Goal: Use online tool/utility

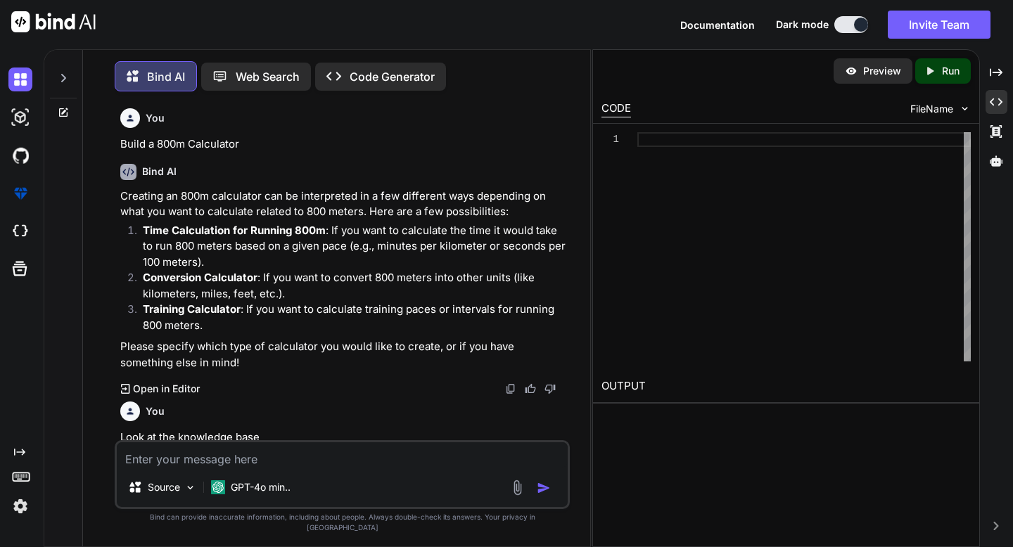
scroll to position [914, 0]
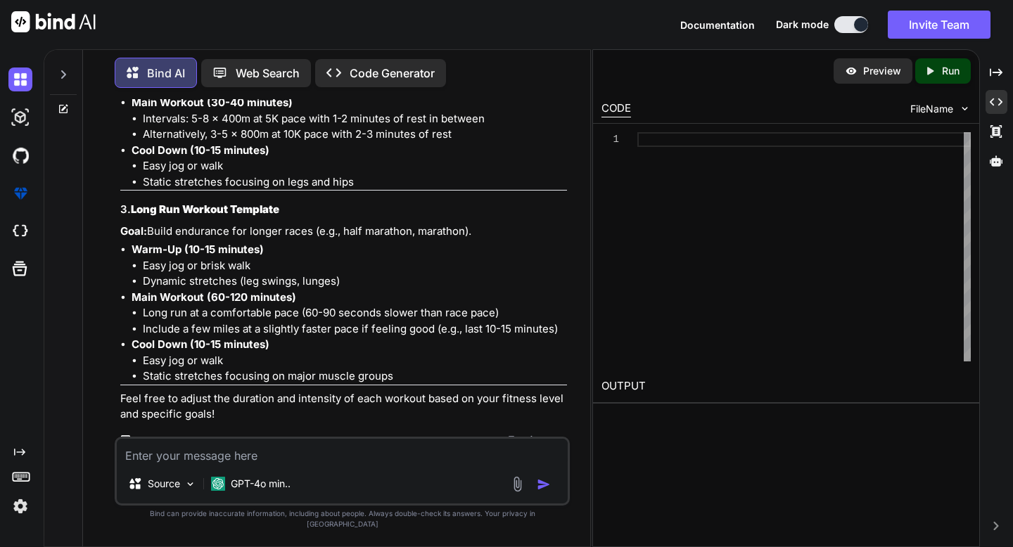
click at [864, 75] on p "Preview" at bounding box center [882, 71] width 38 height 14
click at [929, 76] on icon "Created with Pixso." at bounding box center [929, 71] width 13 height 13
click at [237, 464] on textarea at bounding box center [342, 451] width 450 height 25
type textarea "Build this"
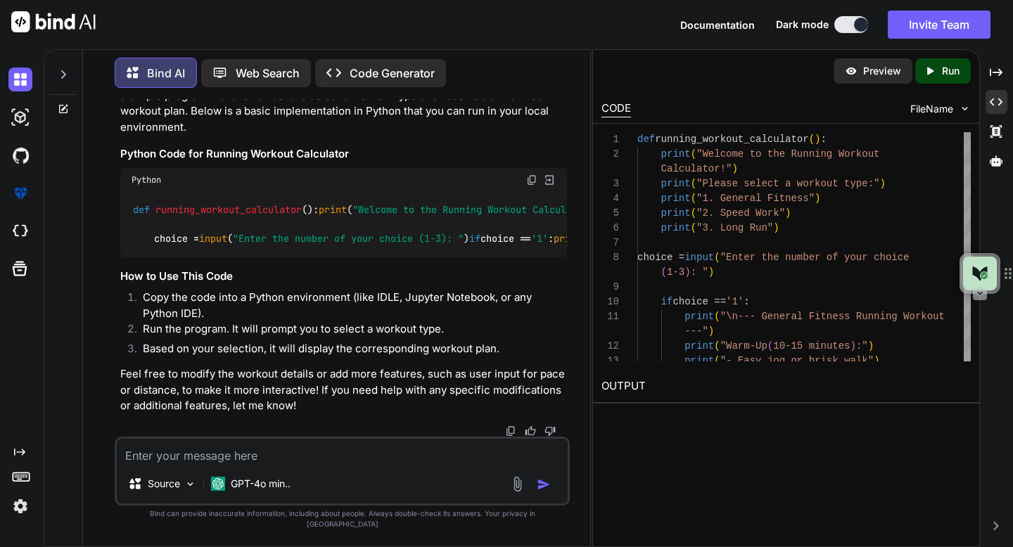
scroll to position [2038, 0]
click at [935, 66] on icon "Created with Pixso." at bounding box center [929, 71] width 13 height 13
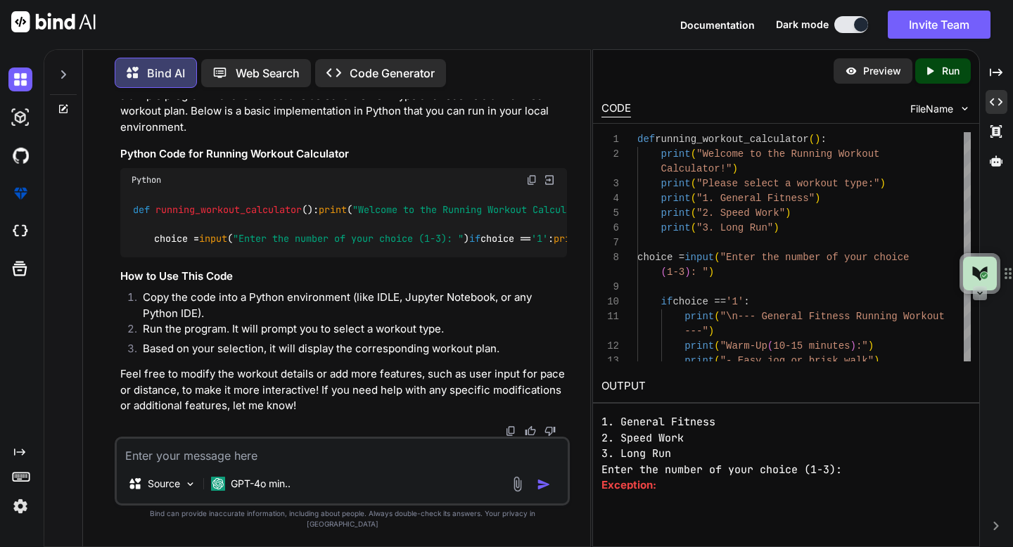
scroll to position [49, 0]
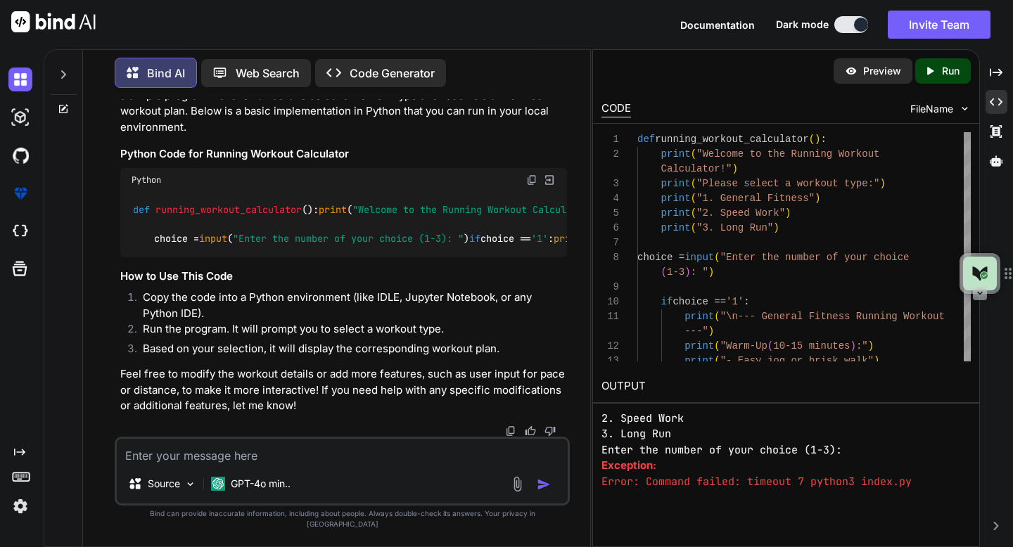
click at [772, 482] on pre "Error: Command failed: timeout 7 python3 index.py" at bounding box center [785, 482] width 369 height 16
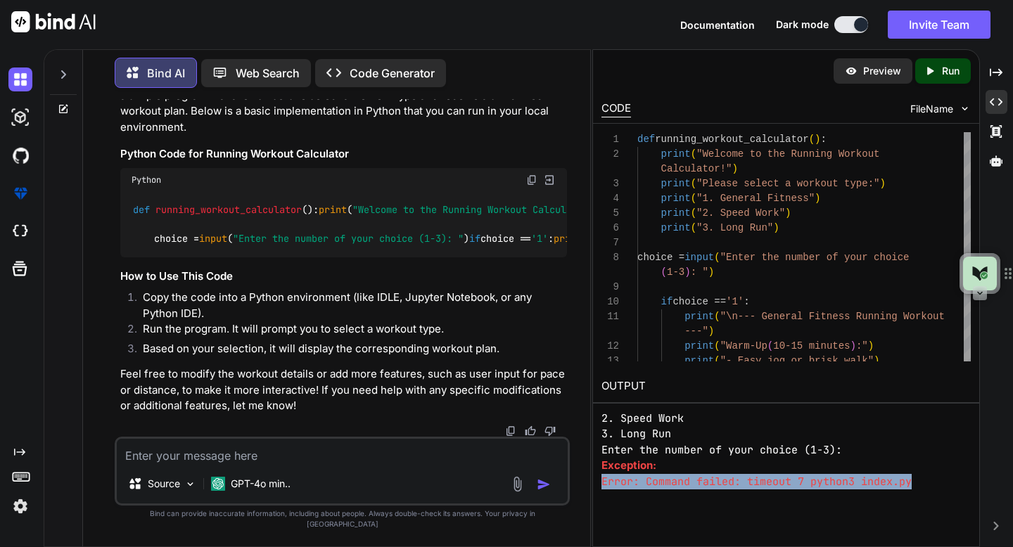
click at [772, 482] on pre "Error: Command failed: timeout 7 python3 index.py" at bounding box center [785, 482] width 369 height 16
copy body "Error: Command failed: timeout 7 python3 index.py Created with Pixso. Created w…"
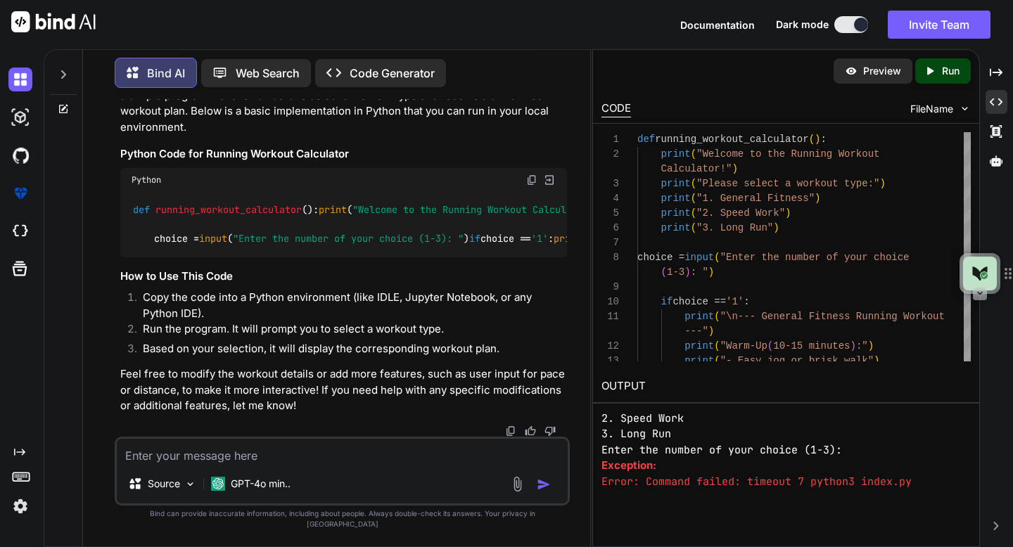
click at [474, 456] on textarea at bounding box center [342, 451] width 450 height 25
paste textarea "Error: Command failed: timeout 7 python3 index.py"
type textarea "fix: Error: Command failed: timeout 7 python3 index.py"
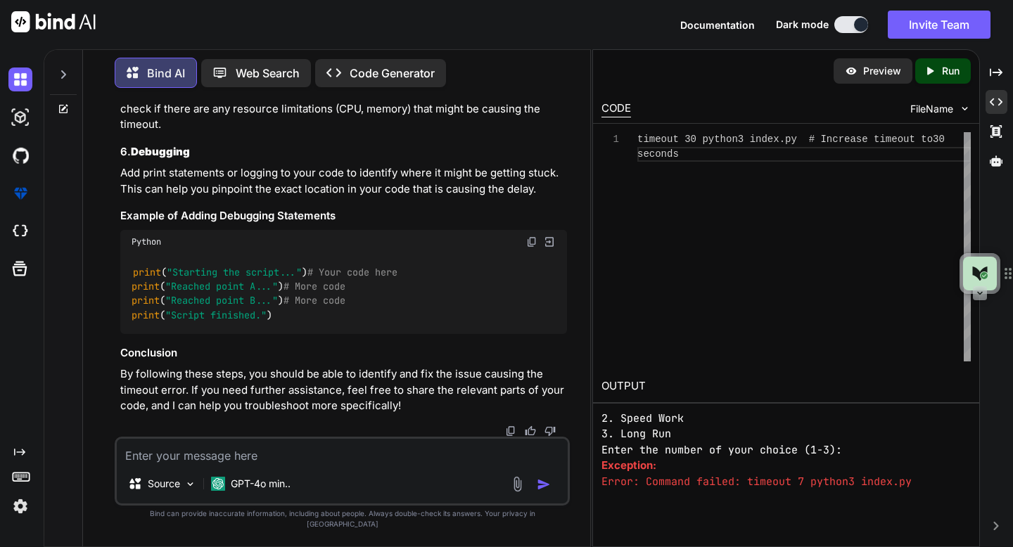
scroll to position [3104, 0]
click at [930, 81] on div "Created with Pixso. Run" at bounding box center [943, 70] width 56 height 25
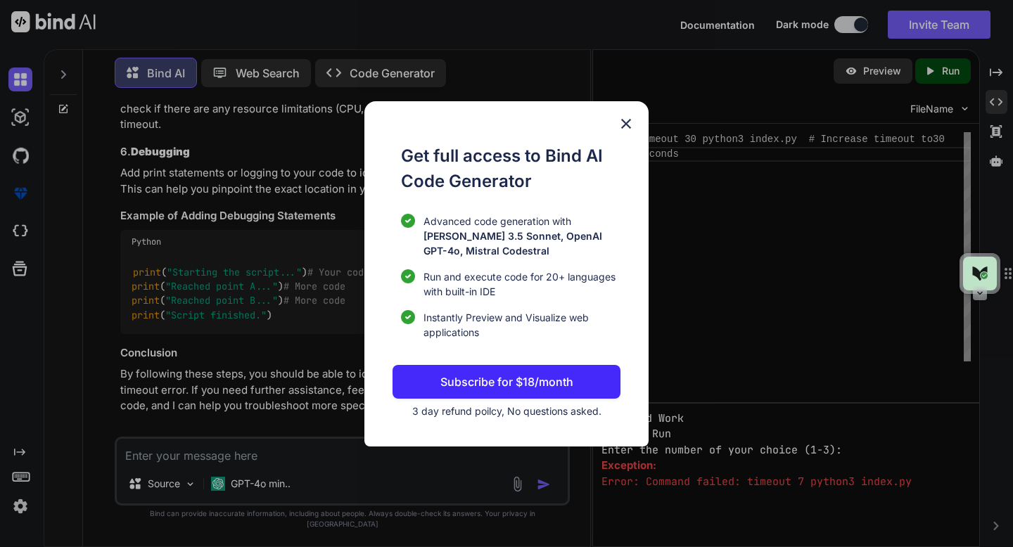
click at [624, 127] on img at bounding box center [625, 123] width 17 height 17
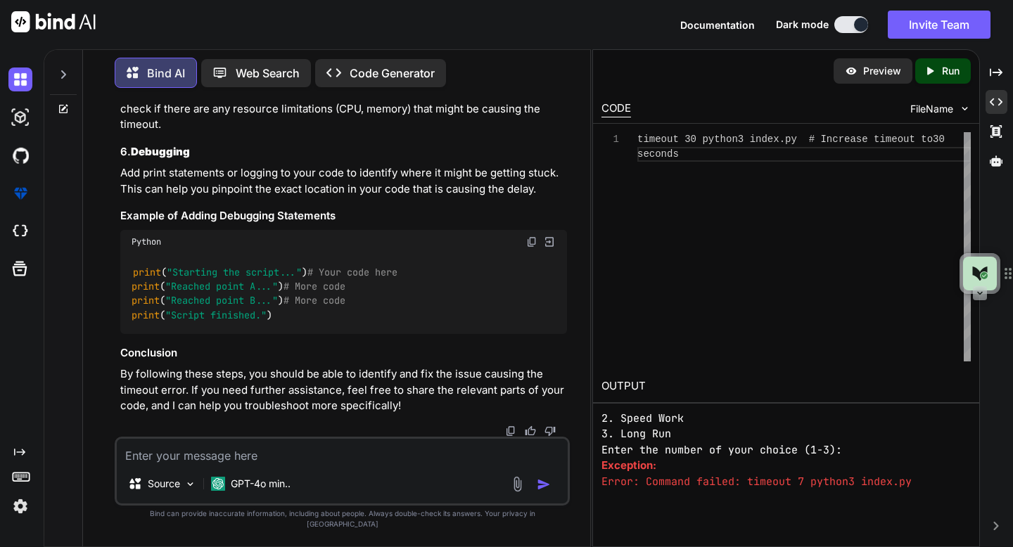
click at [852, 79] on div "Preview" at bounding box center [872, 70] width 79 height 25
click at [864, 72] on p "Preview" at bounding box center [882, 71] width 38 height 14
